Goal: Task Accomplishment & Management: Complete application form

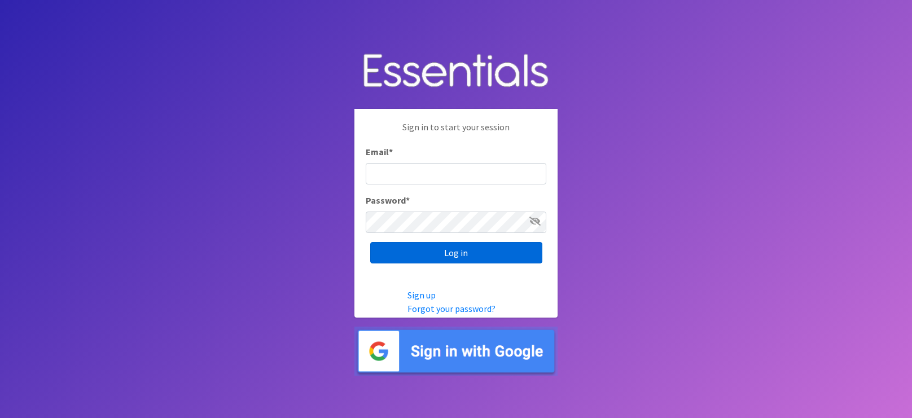
type input "[EMAIL_ADDRESS][DOMAIN_NAME]"
click at [473, 252] on input "Log in" at bounding box center [456, 252] width 172 height 21
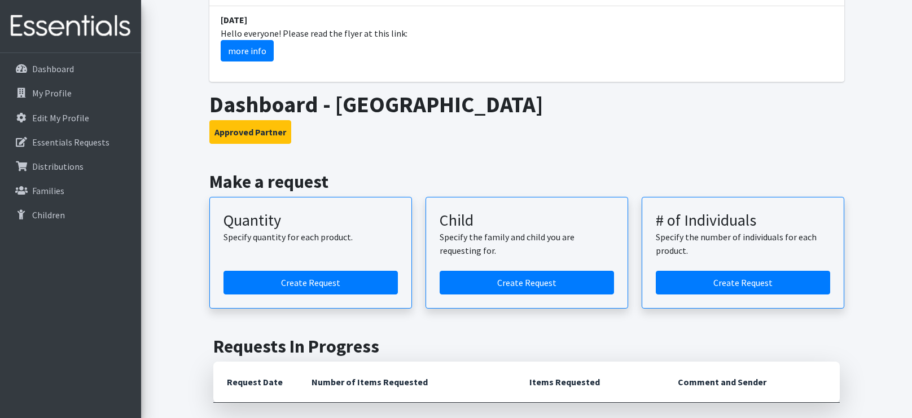
scroll to position [527, 0]
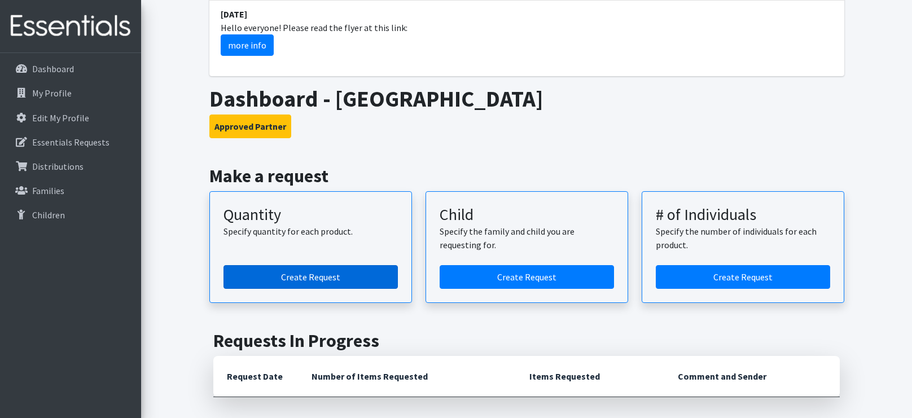
click at [354, 265] on link "Create Request" at bounding box center [310, 277] width 174 height 24
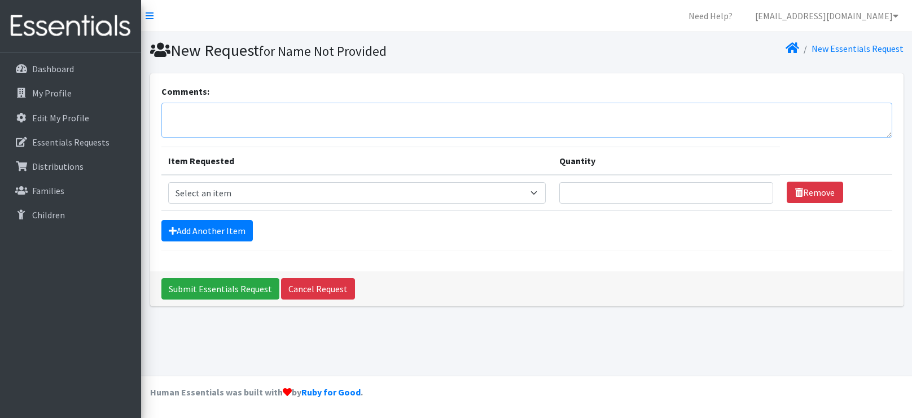
click at [275, 118] on textarea "Comments:" at bounding box center [526, 120] width 730 height 35
type textarea "SNCC 10am Kristi Schoff 9/18/25"
click at [527, 191] on select "Select an item 2T3T(30/child) 3T4T(30/child) 4T5T(30/child) Cloth Diaper Kit (s…" at bounding box center [357, 192] width 378 height 21
click at [191, 224] on link "Add Another Item" at bounding box center [206, 230] width 91 height 21
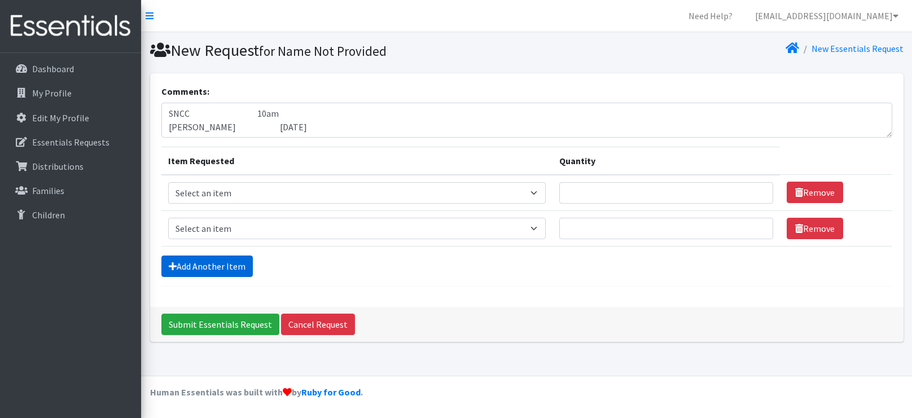
click at [209, 267] on link "Add Another Item" at bounding box center [206, 266] width 91 height 21
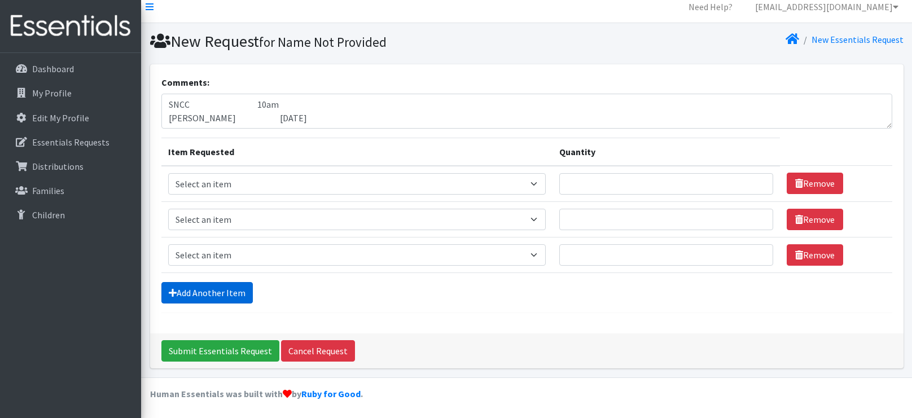
click at [204, 293] on link "Add Another Item" at bounding box center [206, 292] width 91 height 21
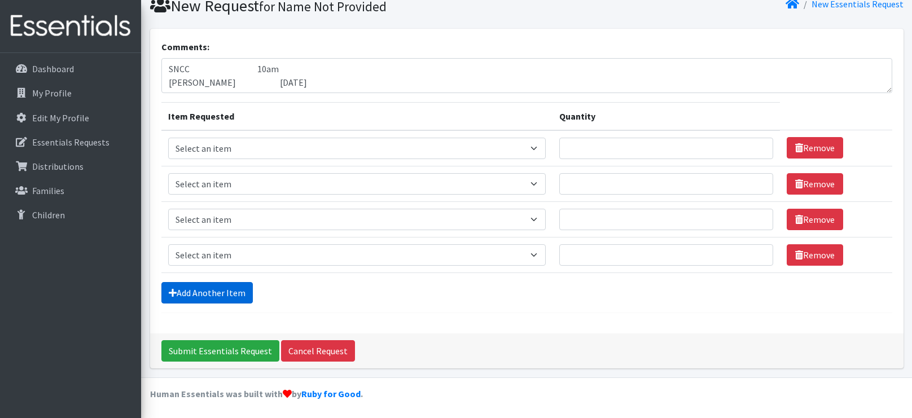
click at [204, 293] on link "Add Another Item" at bounding box center [206, 292] width 91 height 21
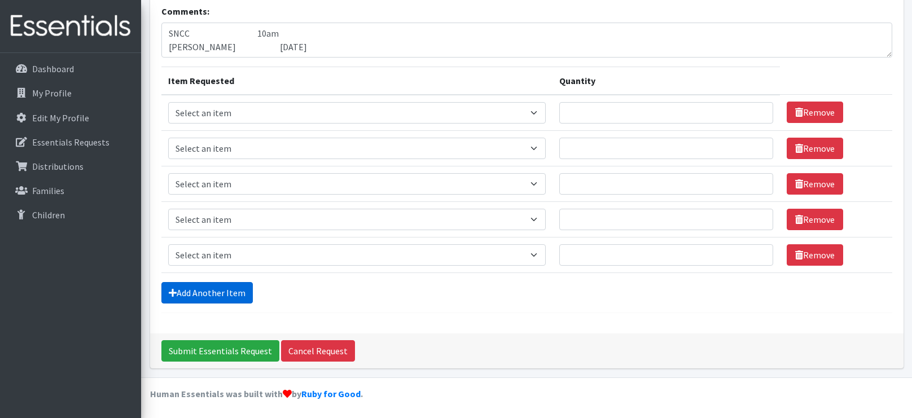
click at [204, 293] on link "Add Another Item" at bounding box center [206, 292] width 91 height 21
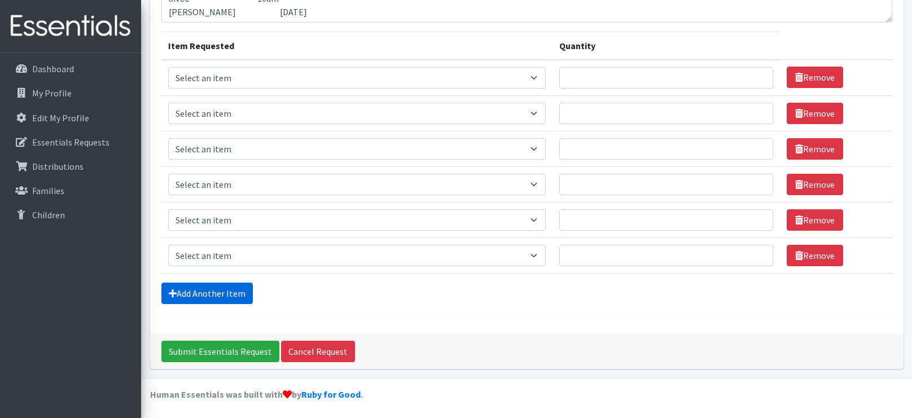
scroll to position [116, 0]
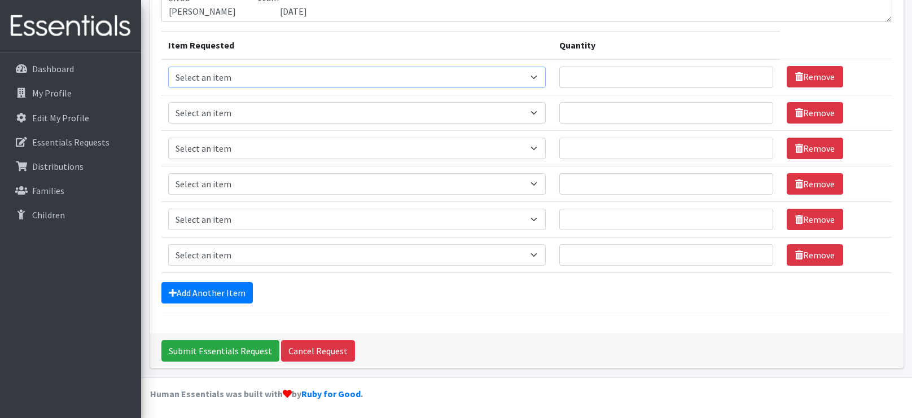
click at [501, 77] on select "Select an item 2T3T(30/child) 3T4T(30/child) 4T5T(30/child) Cloth Diaper Kit (s…" at bounding box center [357, 77] width 378 height 21
select select "966"
click at [168, 67] on select "Select an item 2T3T(30/child) 3T4T(30/child) 4T5T(30/child) Cloth Diaper Kit (s…" at bounding box center [357, 77] width 378 height 21
click at [460, 113] on select "Select an item 2T3T(30/child) 3T4T(30/child) 4T5T(30/child) Cloth Diaper Kit (s…" at bounding box center [357, 112] width 378 height 21
select select "964"
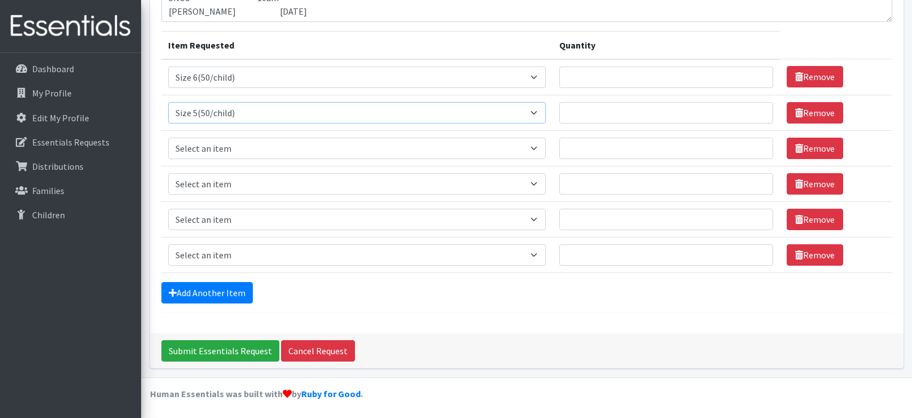
click at [168, 102] on select "Select an item 2T3T(30/child) 3T4T(30/child) 4T5T(30/child) Cloth Diaper Kit (s…" at bounding box center [357, 112] width 378 height 21
click at [468, 151] on select "Select an item 2T3T(30/child) 3T4T(30/child) 4T5T(30/child) Cloth Diaper Kit (s…" at bounding box center [357, 148] width 378 height 21
click at [450, 141] on select "Select an item 2T3T(30/child) 3T4T(30/child) 4T5T(30/child) Cloth Diaper Kit (s…" at bounding box center [357, 148] width 378 height 21
select select "963"
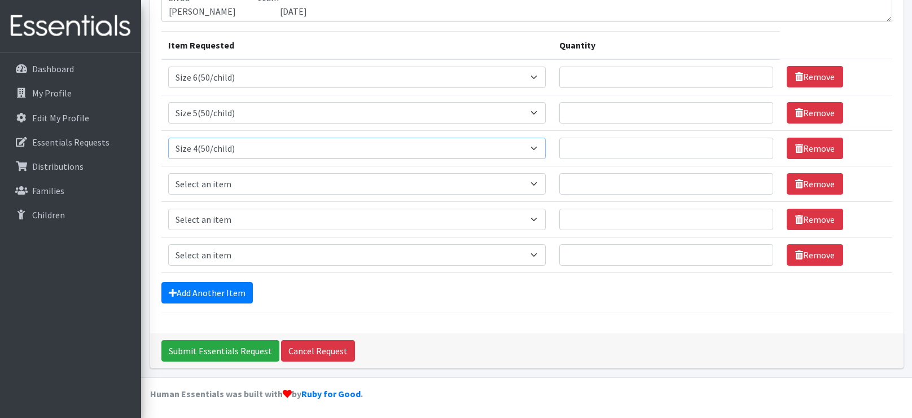
click at [168, 138] on select "Select an item 2T3T(30/child) 3T4T(30/child) 4T5T(30/child) Cloth Diaper Kit (s…" at bounding box center [357, 148] width 378 height 21
click at [431, 192] on select "Select an item 2T3T(30/child) 3T4T(30/child) 4T5T(30/child) Cloth Diaper Kit (s…" at bounding box center [357, 183] width 378 height 21
select select "954"
click at [168, 173] on select "Select an item 2T3T(30/child) 3T4T(30/child) 4T5T(30/child) Cloth Diaper Kit (s…" at bounding box center [357, 183] width 378 height 21
click at [336, 228] on td "Item Requested Select an item 2T3T(30/child) 3T4T(30/child) 4T5T(30/child) Clot…" at bounding box center [356, 219] width 391 height 36
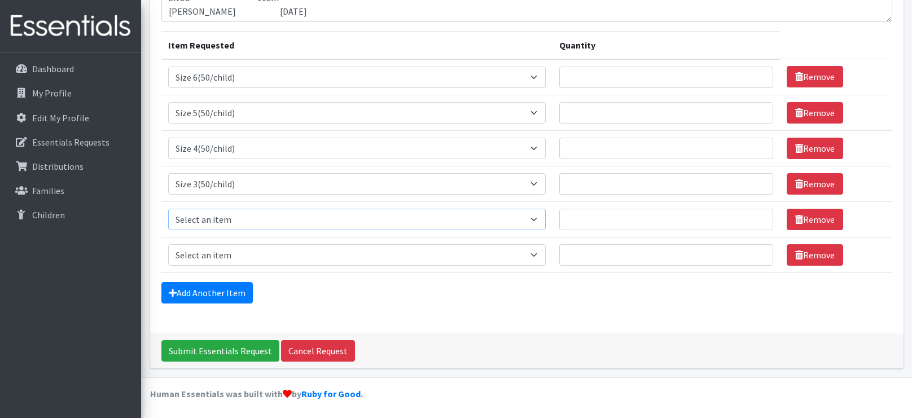
click at [336, 222] on select "Select an item 2T3T(30/child) 3T4T(30/child) 4T5T(30/child) Cloth Diaper Kit (s…" at bounding box center [357, 219] width 378 height 21
select select "951"
click at [168, 209] on select "Select an item 2T3T(30/child) 3T4T(30/child) 4T5T(30/child) Cloth Diaper Kit (s…" at bounding box center [357, 219] width 378 height 21
click at [272, 259] on select "Select an item 2T3T(30/child) 3T4T(30/child) 4T5T(30/child) Cloth Diaper Kit (s…" at bounding box center [357, 254] width 378 height 21
select select "950"
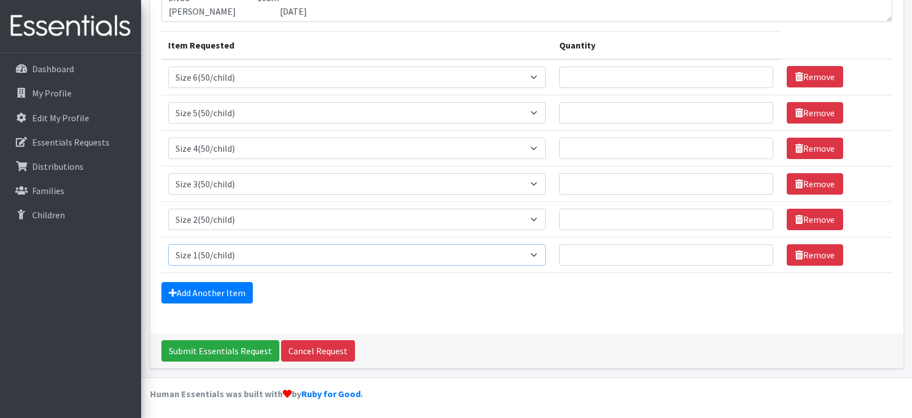
click at [168, 244] on select "Select an item 2T3T(30/child) 3T4T(30/child) 4T5T(30/child) Cloth Diaper Kit (s…" at bounding box center [357, 254] width 378 height 21
click at [235, 285] on link "Add Another Item" at bounding box center [206, 292] width 91 height 21
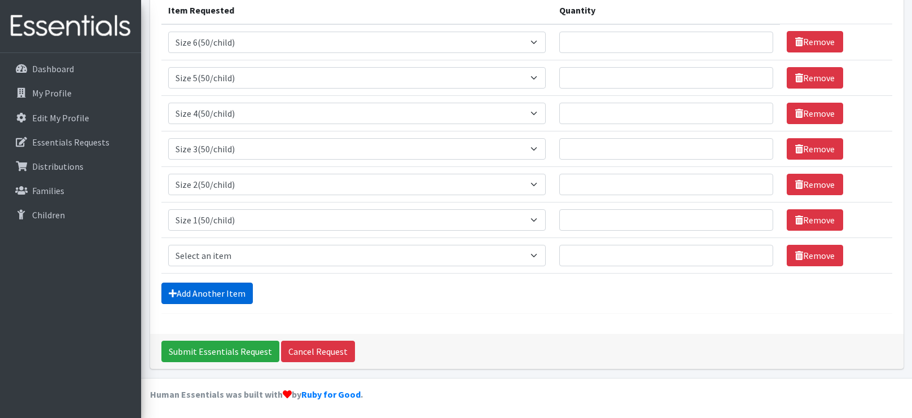
click at [238, 296] on link "Add Another Item" at bounding box center [206, 293] width 91 height 21
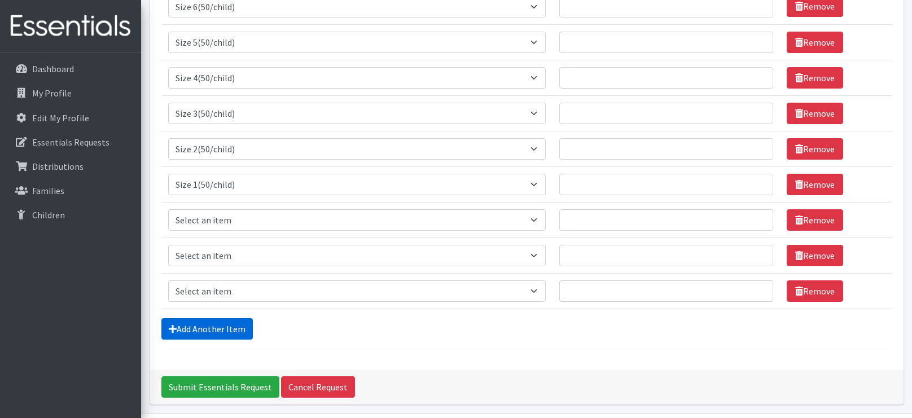
scroll to position [222, 0]
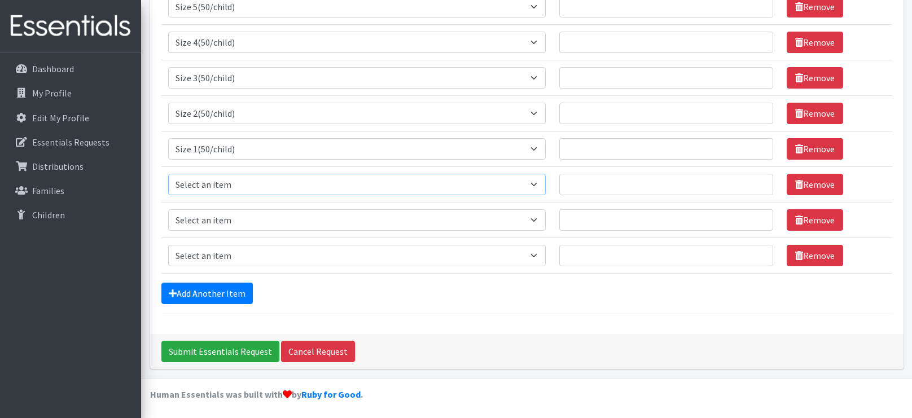
click at [274, 178] on select "Select an item 2T3T(30/child) 3T4T(30/child) 4T5T(30/child) Cloth Diaper Kit (s…" at bounding box center [357, 184] width 378 height 21
select select "953"
click at [168, 174] on select "Select an item 2T3T(30/child) 3T4T(30/child) 4T5T(30/child) Cloth Diaper Kit (s…" at bounding box center [357, 184] width 378 height 21
click at [265, 215] on select "Select an item 2T3T(30/child) 3T4T(30/child) 4T5T(30/child) Cloth Diaper Kit (s…" at bounding box center [357, 219] width 378 height 21
select select "941"
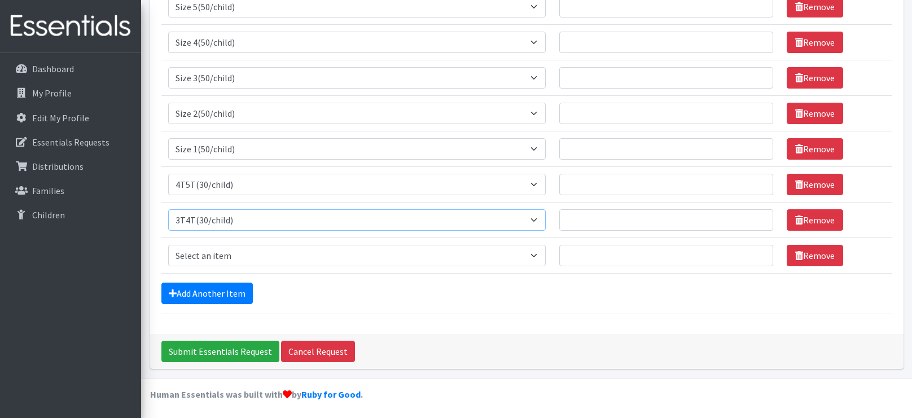
click at [168, 209] on select "Select an item 2T3T(30/child) 3T4T(30/child) 4T5T(30/child) Cloth Diaper Kit (s…" at bounding box center [357, 219] width 378 height 21
click at [240, 255] on select "Select an item 2T3T(30/child) 3T4T(30/child) 4T5T(30/child) Cloth Diaper Kit (s…" at bounding box center [357, 255] width 378 height 21
select select "939"
click at [168, 245] on select "Select an item 2T3T(30/child) 3T4T(30/child) 4T5T(30/child) Cloth Diaper Kit (s…" at bounding box center [357, 255] width 378 height 21
click at [664, 254] on input "Quantity" at bounding box center [665, 255] width 213 height 21
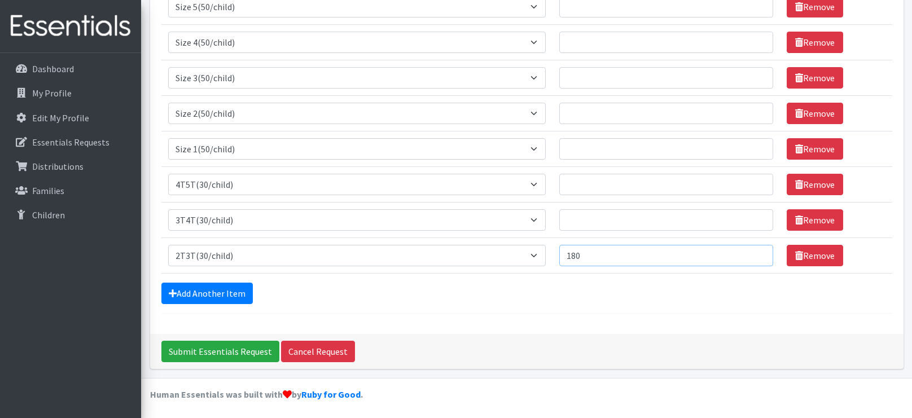
type input "180"
click at [615, 215] on input "Quantity" at bounding box center [665, 219] width 213 height 21
type input "180"
click at [562, 187] on input "Quantity" at bounding box center [665, 184] width 213 height 21
type input "180"
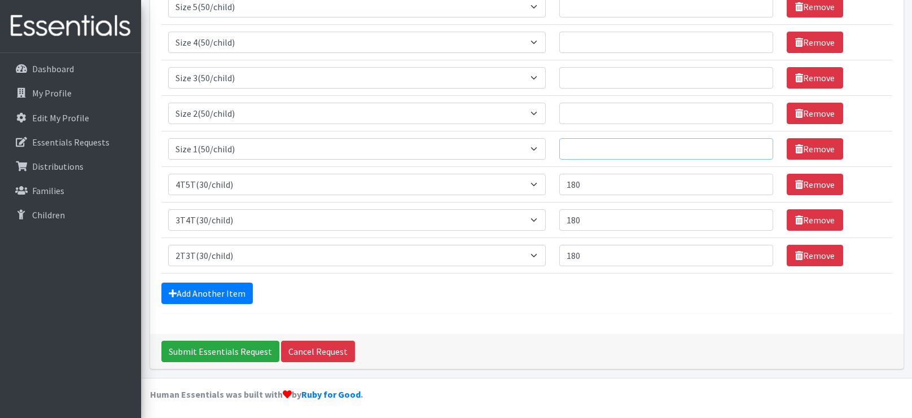
click at [570, 148] on input "Quantity" at bounding box center [665, 148] width 213 height 21
type input "400"
click at [564, 118] on input "Quantity" at bounding box center [665, 113] width 213 height 21
type input "400"
click at [571, 74] on input "Quantity" at bounding box center [665, 77] width 213 height 21
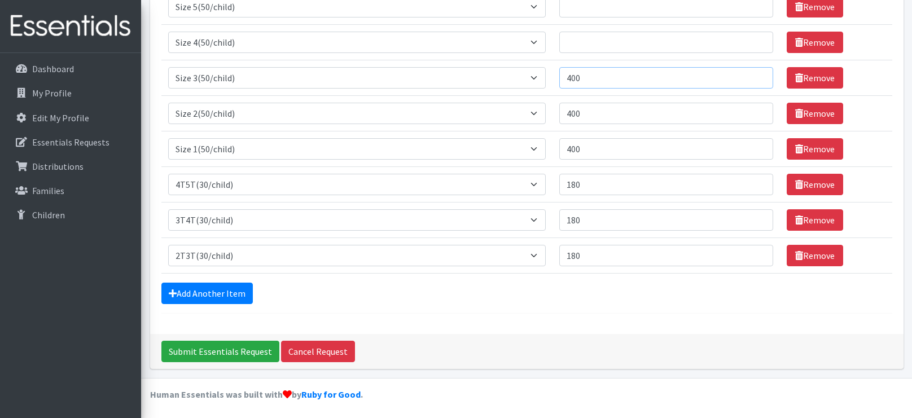
type input "400"
click at [575, 35] on input "Quantity" at bounding box center [665, 42] width 213 height 21
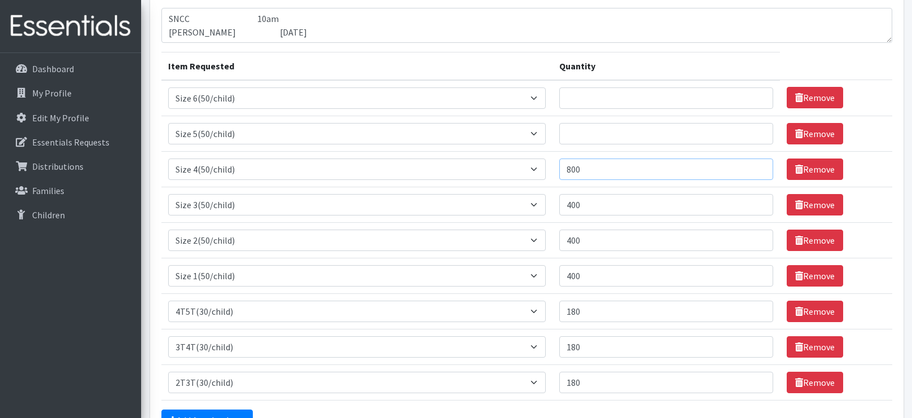
scroll to position [91, 0]
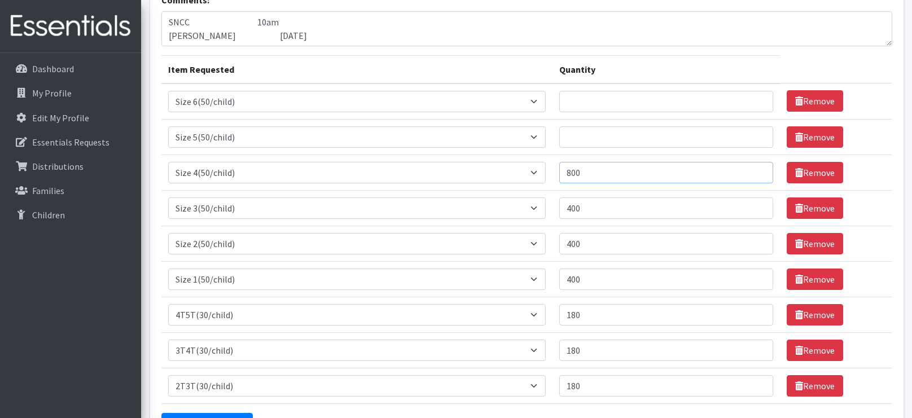
type input "800"
click at [605, 103] on input "Quantity" at bounding box center [665, 101] width 213 height 21
type input "800"
click at [585, 130] on input "Quantity" at bounding box center [665, 136] width 213 height 21
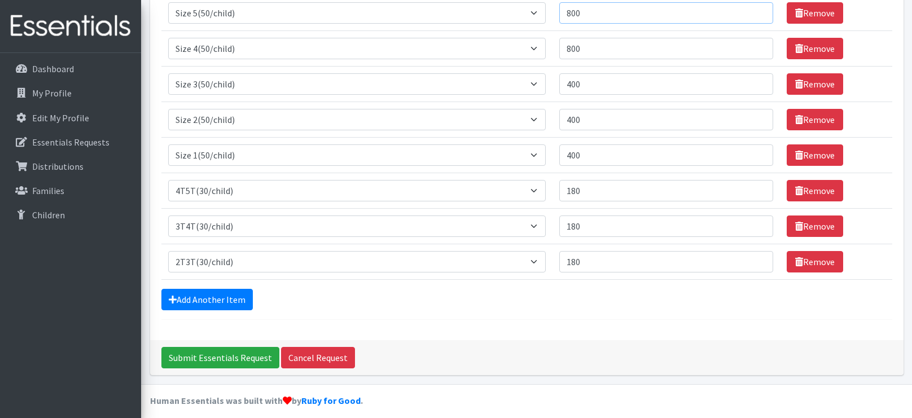
scroll to position [218, 0]
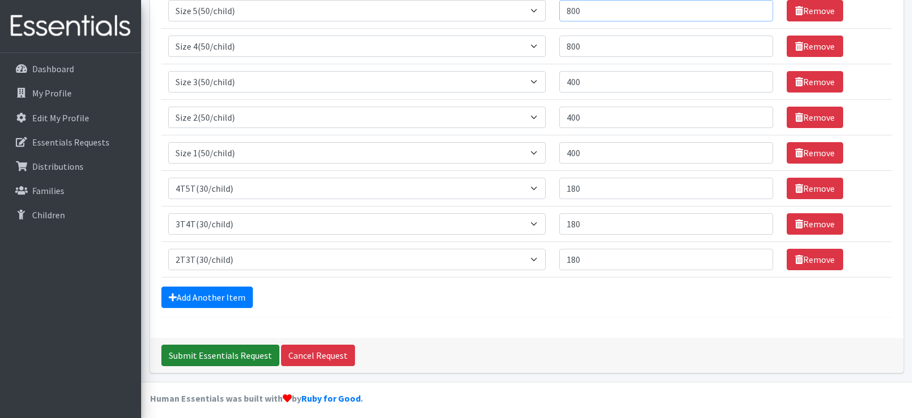
type input "800"
click at [263, 346] on input "Submit Essentials Request" at bounding box center [220, 355] width 118 height 21
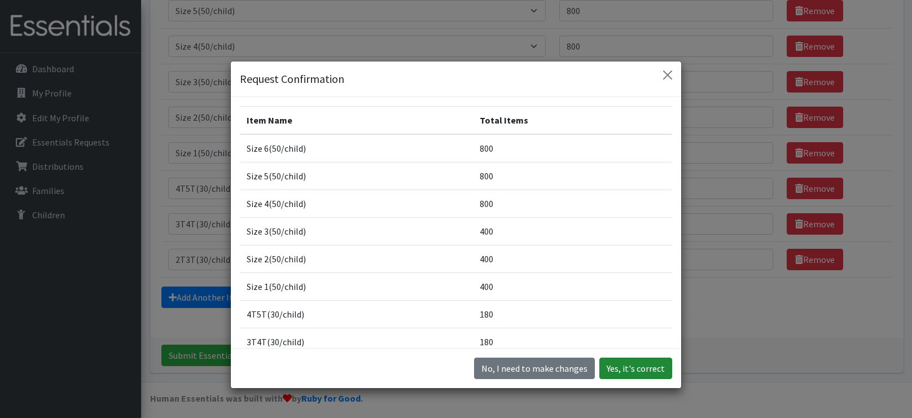
click at [653, 365] on button "Yes, it's correct" at bounding box center [635, 368] width 73 height 21
